Goal: Task Accomplishment & Management: Manage account settings

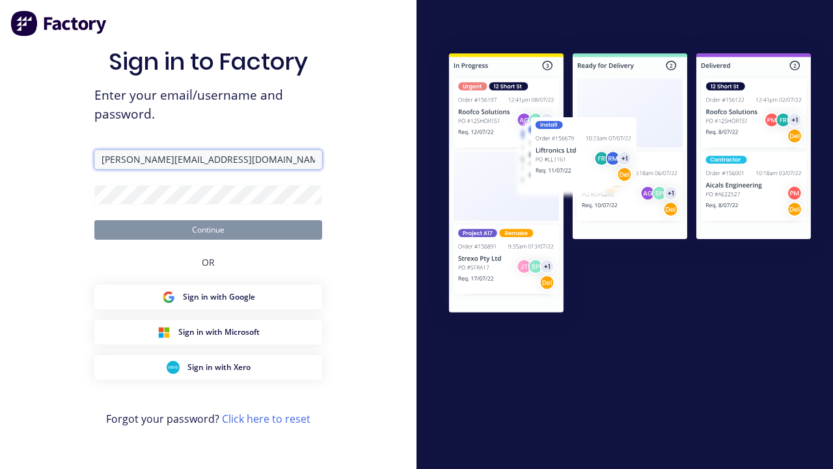
type input "[PERSON_NAME][EMAIL_ADDRESS][DOMAIN_NAME]"
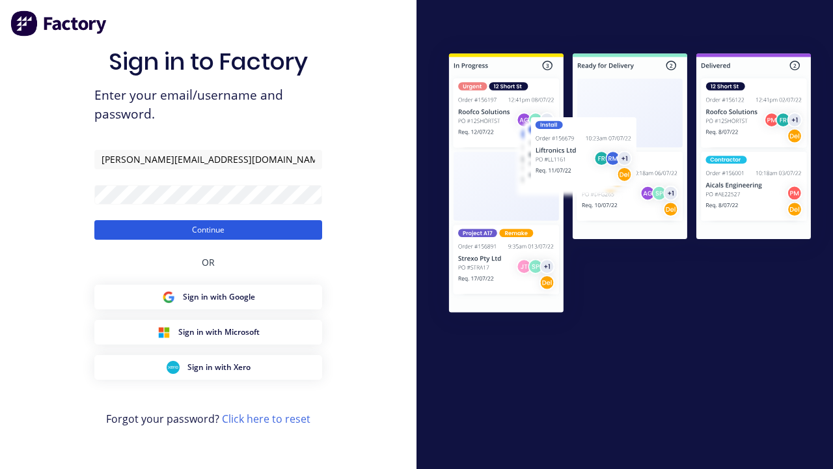
click at [208, 229] on button "Continue" at bounding box center [208, 230] width 228 height 20
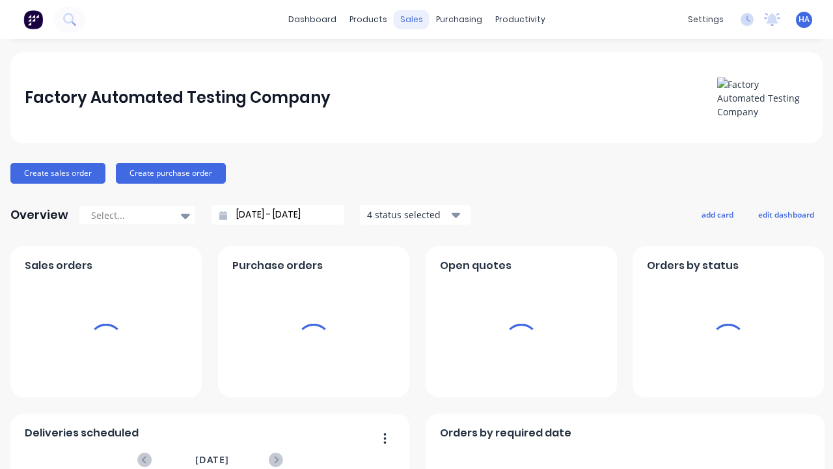
click at [411, 20] on div "sales" at bounding box center [412, 20] width 36 height 20
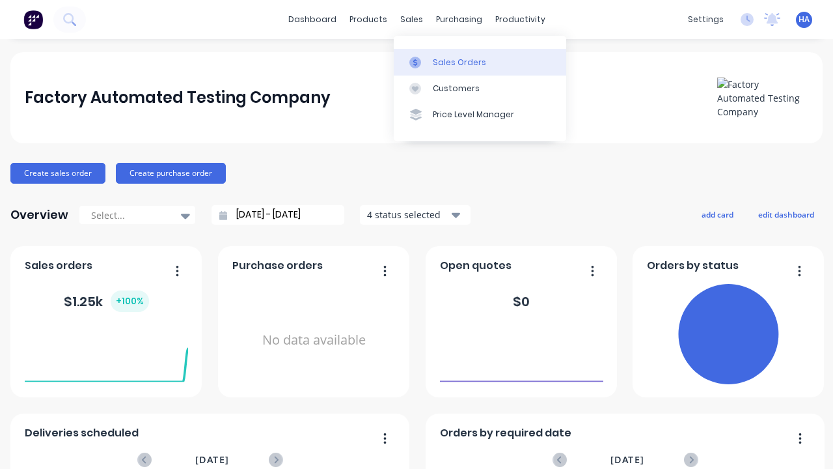
click at [480, 62] on div "Sales Orders" at bounding box center [459, 63] width 53 height 12
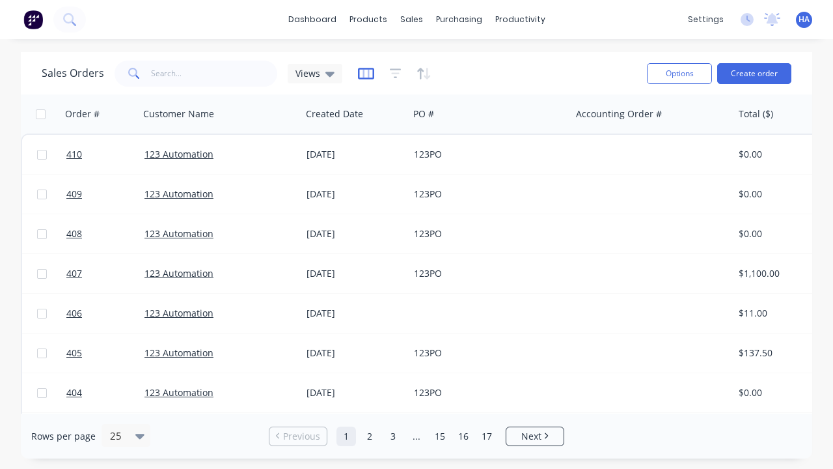
click at [366, 73] on icon "button" at bounding box center [366, 73] width 16 height 13
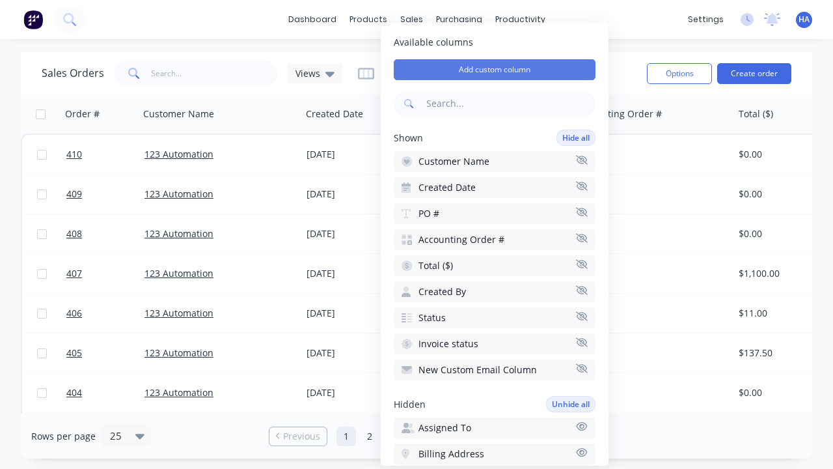
click at [495, 70] on button "Add custom column" at bounding box center [495, 69] width 202 height 21
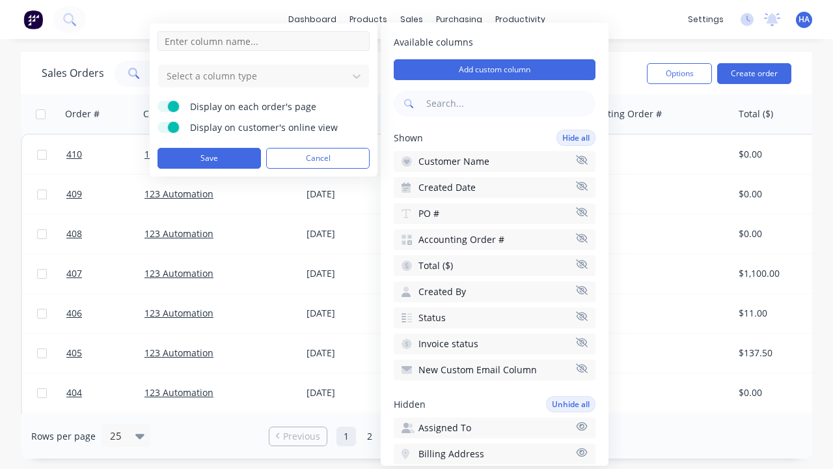
click at [264, 41] on input at bounding box center [264, 41] width 212 height 20
type input "New Custom Phone Column"
click at [253, 76] on div at bounding box center [253, 76] width 176 height 16
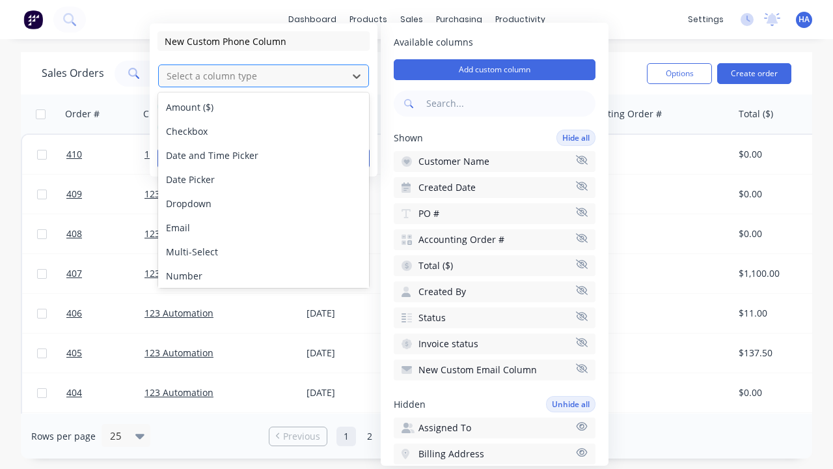
scroll to position [75, 0]
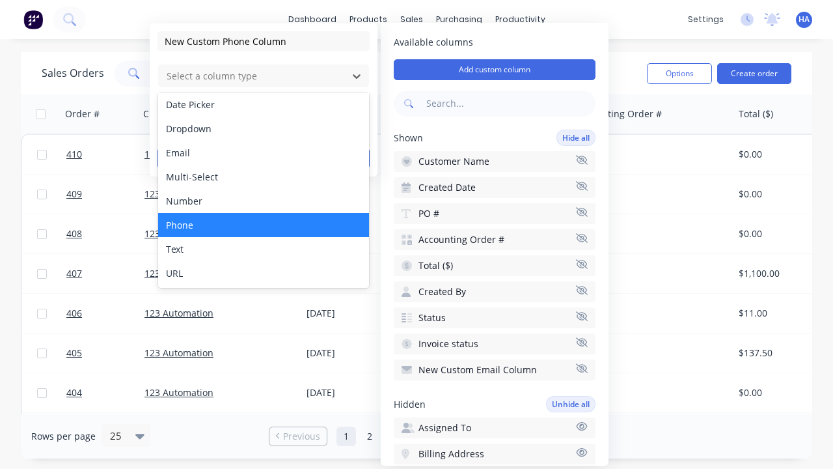
click at [264, 225] on div "Phone" at bounding box center [263, 225] width 211 height 24
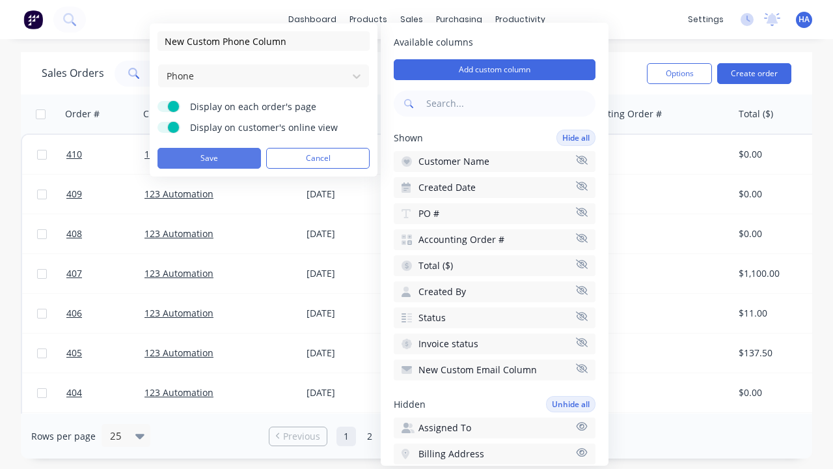
click at [209, 158] on button "Save" at bounding box center [209, 158] width 103 height 21
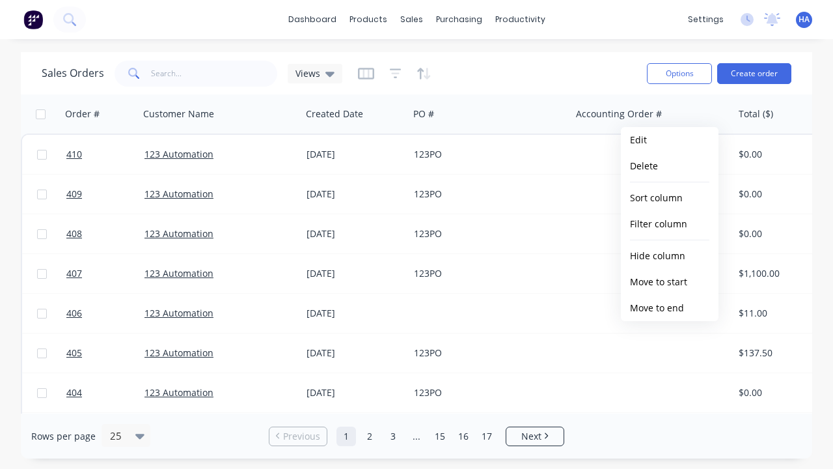
scroll to position [0, 816]
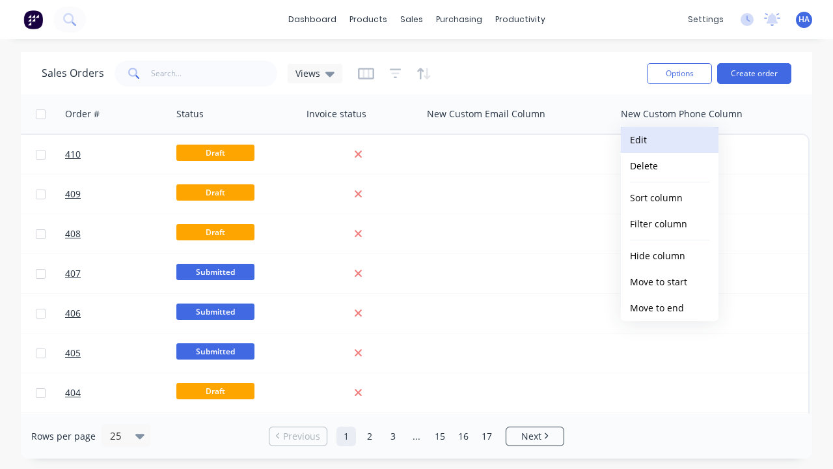
click at [670, 140] on button "Edit" at bounding box center [670, 140] width 98 height 26
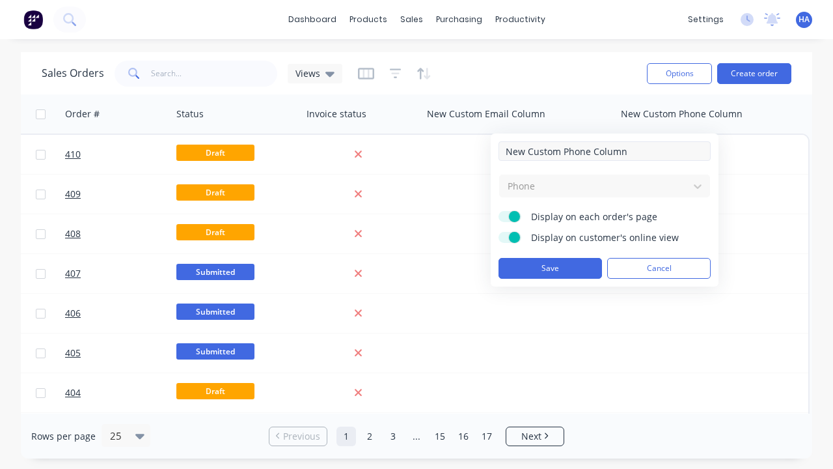
click at [605, 151] on input "New Custom Phone Column" at bounding box center [605, 151] width 212 height 20
type input "New Custom Phone Column - Updated"
click at [550, 268] on button "Save" at bounding box center [550, 268] width 103 height 21
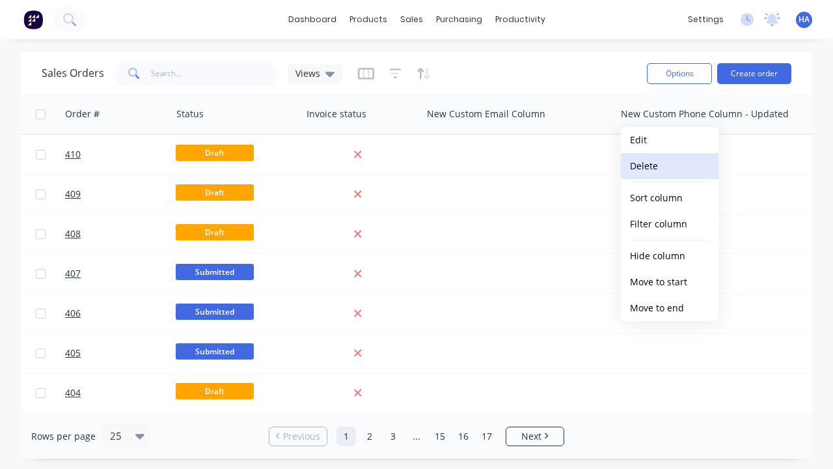
click at [670, 166] on button "Delete" at bounding box center [670, 166] width 98 height 26
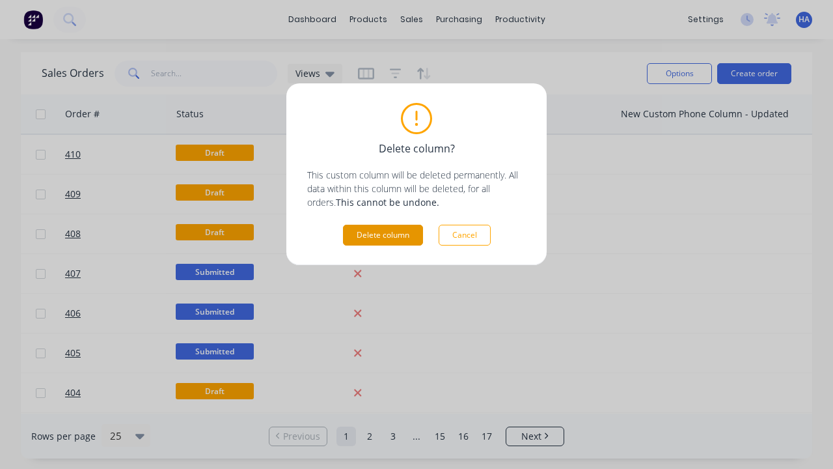
click at [383, 235] on button "Delete column" at bounding box center [383, 235] width 80 height 21
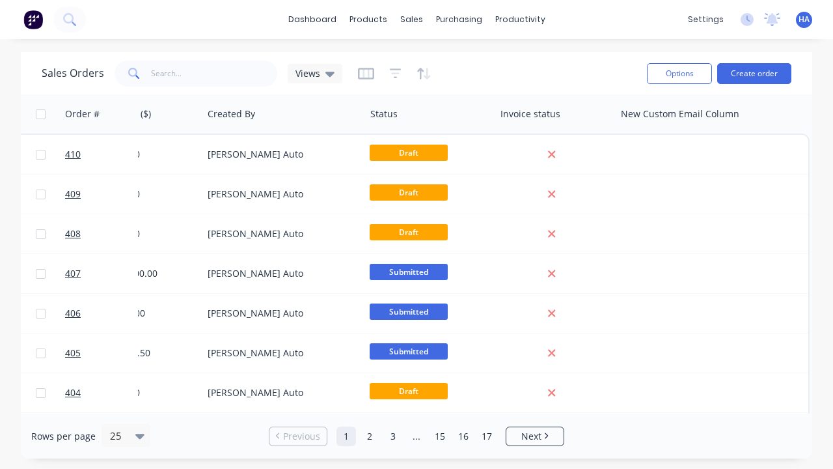
scroll to position [0, 622]
